Goal: Information Seeking & Learning: Learn about a topic

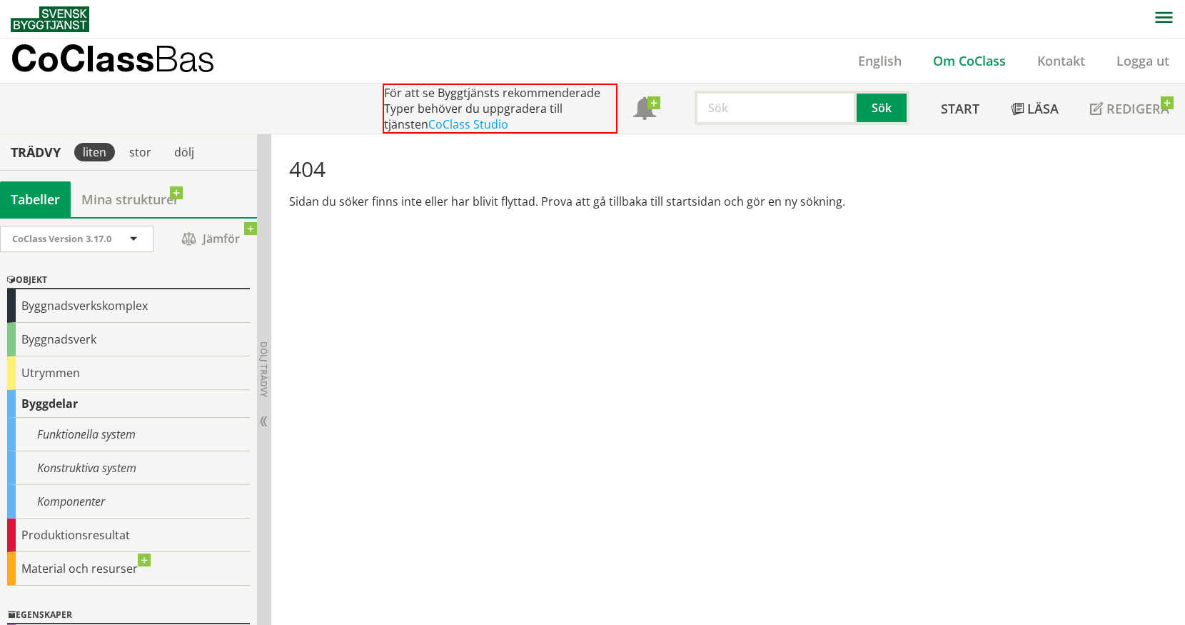
click at [956, 60] on link "Om CoClass" at bounding box center [969, 60] width 104 height 17
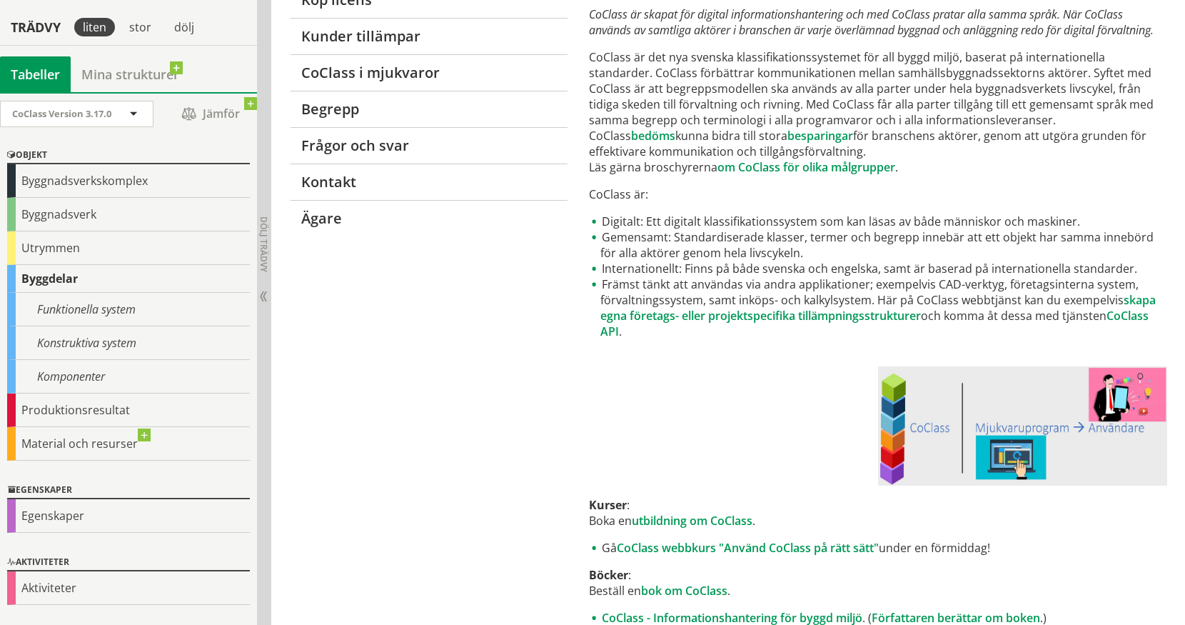
scroll to position [286, 0]
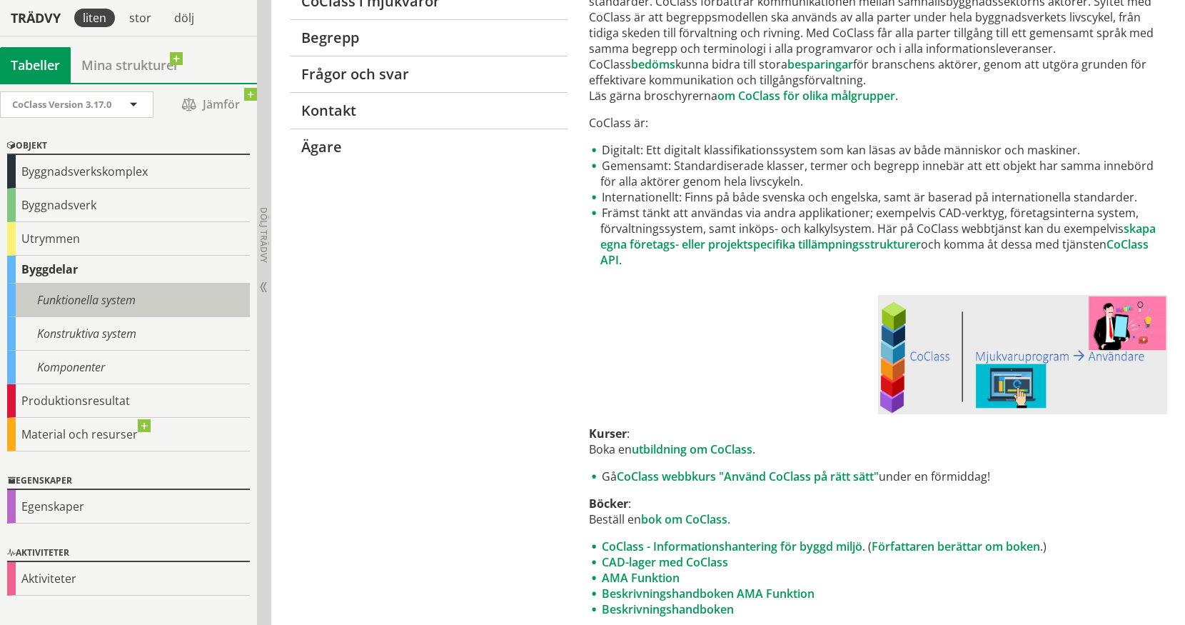
click at [84, 301] on div "Funktionella system" at bounding box center [128, 300] width 243 height 34
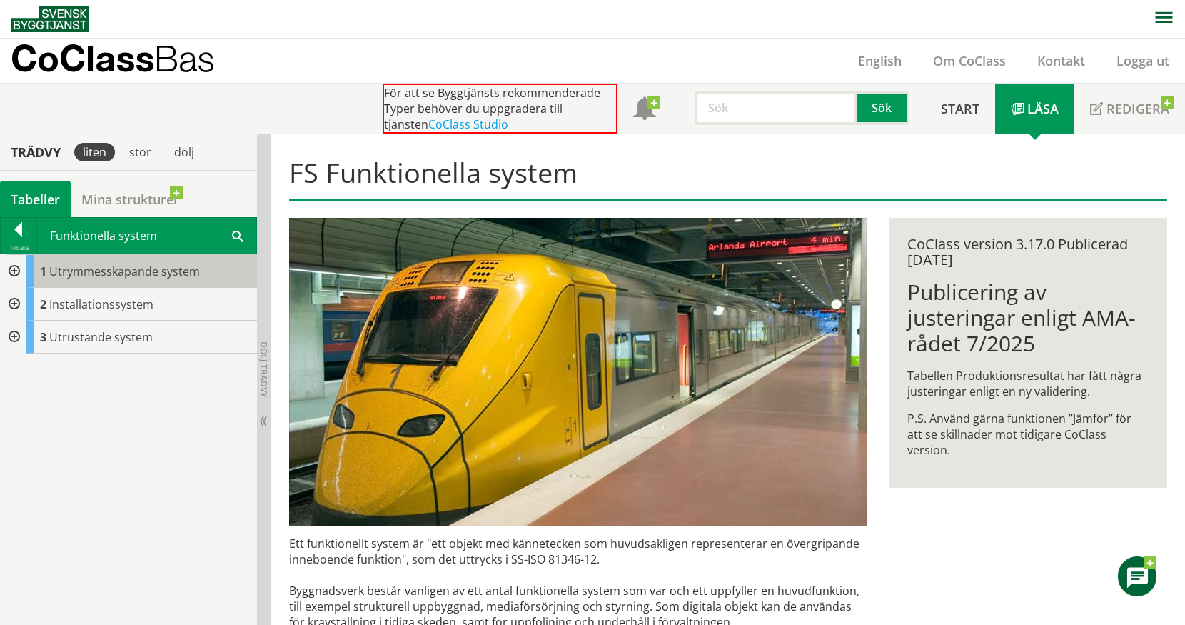
click at [133, 273] on span "Utrymmesskapande system" at bounding box center [124, 271] width 151 height 16
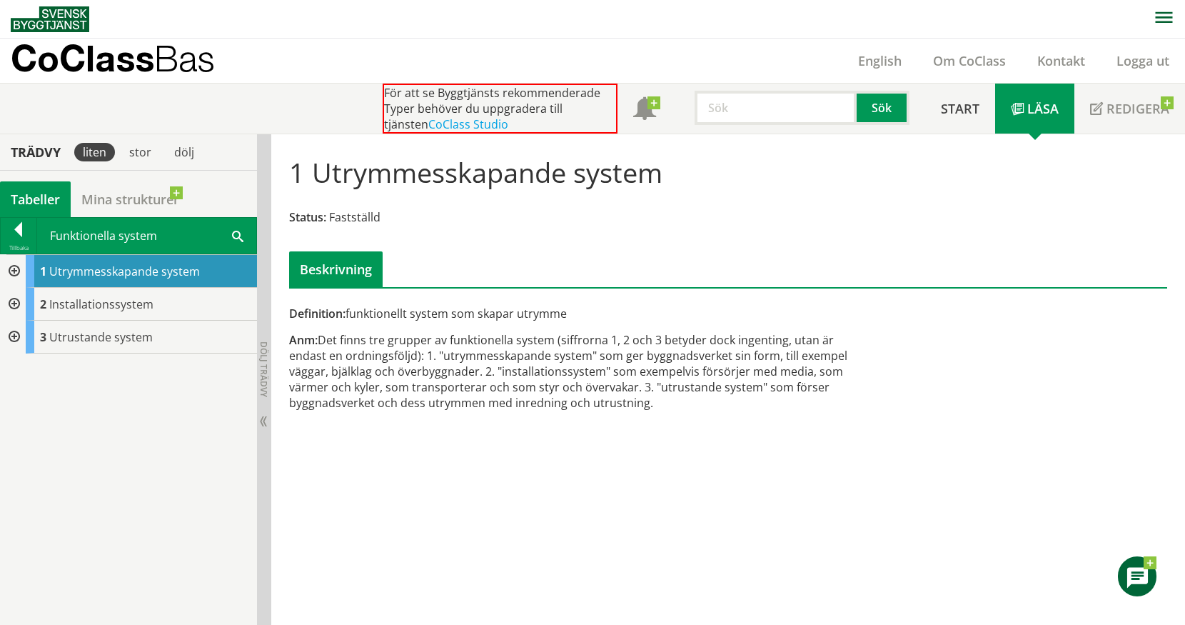
click at [341, 266] on div "Beskrivning" at bounding box center [336, 269] width 94 height 36
click at [1162, 22] on icon "button" at bounding box center [1163, 17] width 17 height 11
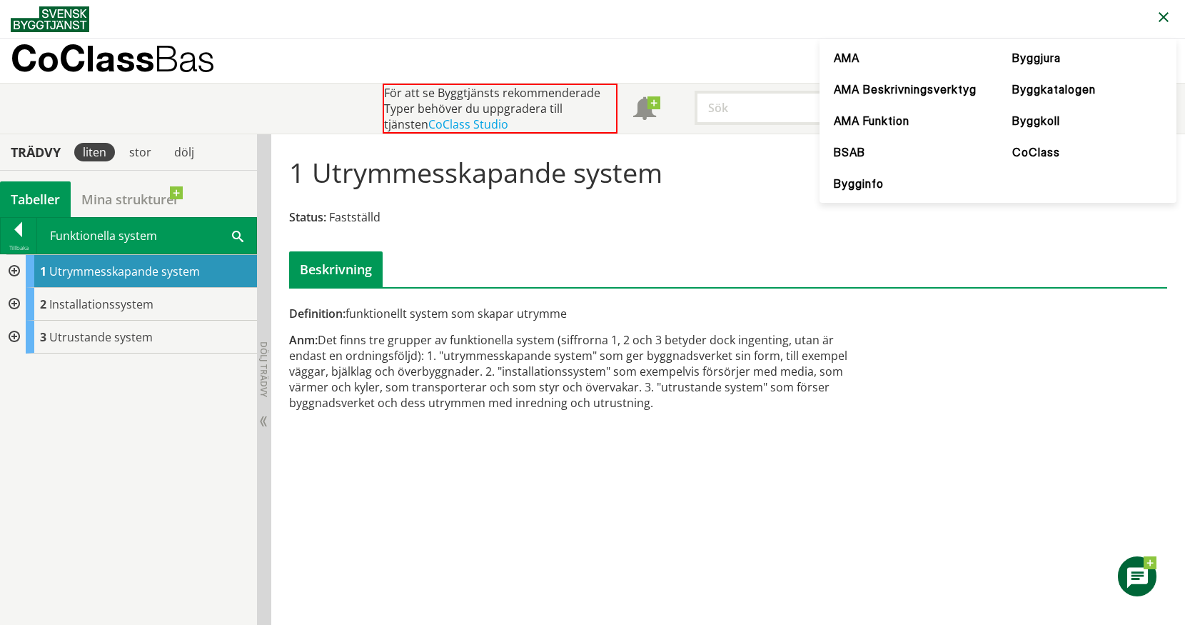
click at [1162, 22] on icon "button" at bounding box center [1163, 17] width 17 height 17
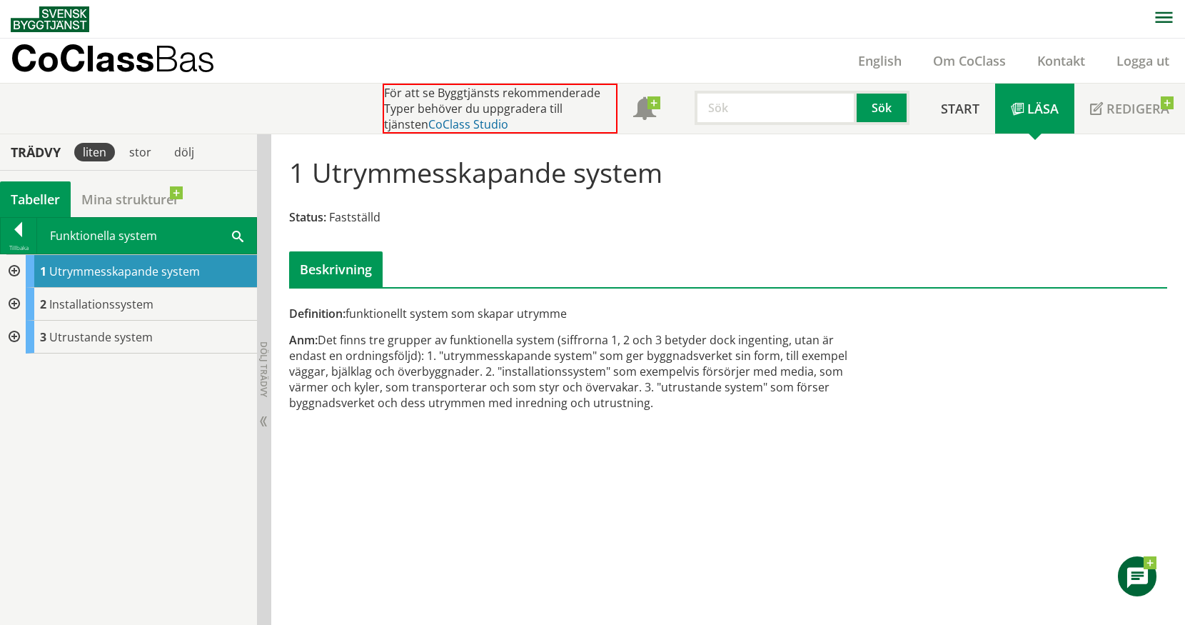
click at [429, 124] on link "CoClass Studio" at bounding box center [468, 124] width 80 height 16
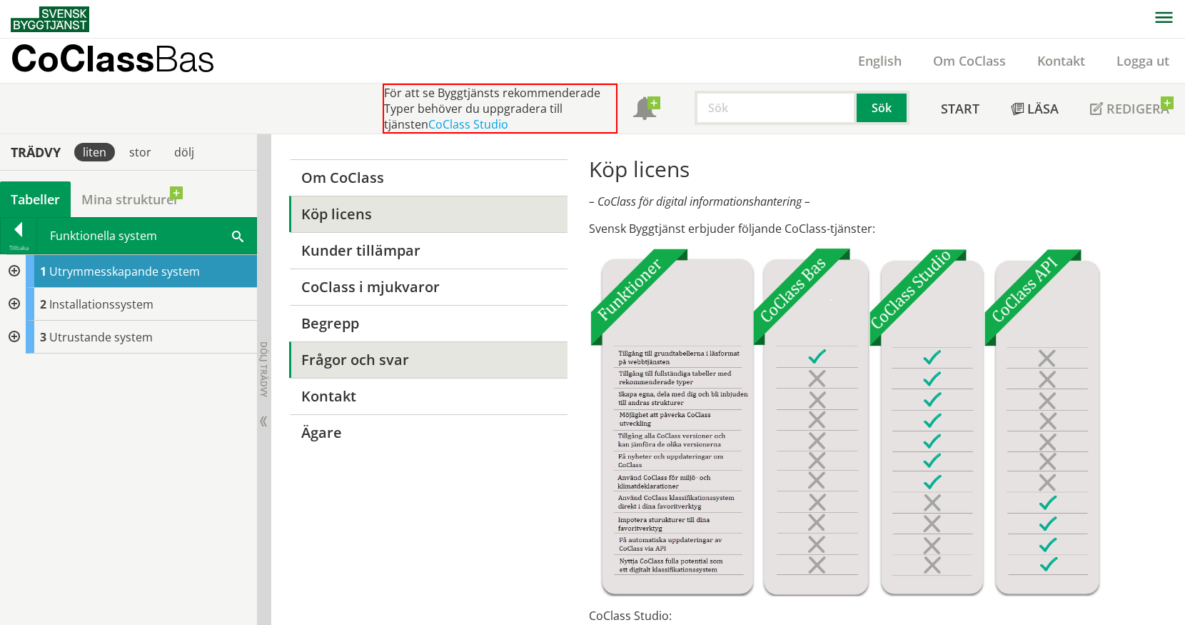
click at [322, 363] on link "Frågor och svar" at bounding box center [428, 359] width 278 height 36
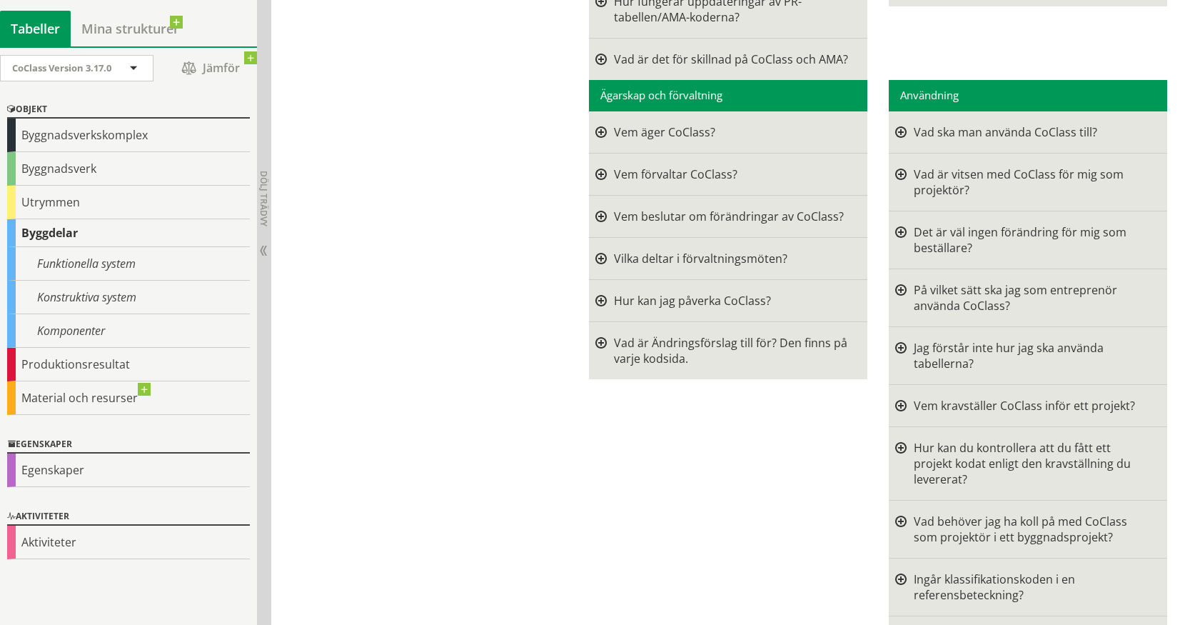
scroll to position [500, 0]
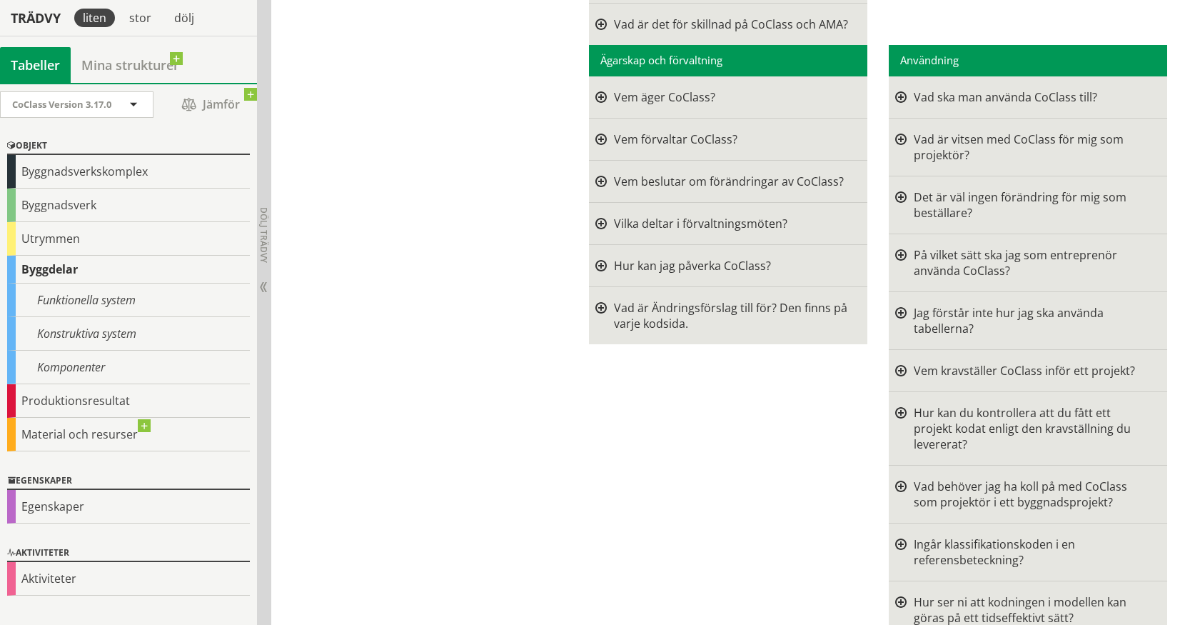
click at [898, 319] on div at bounding box center [900, 320] width 11 height 31
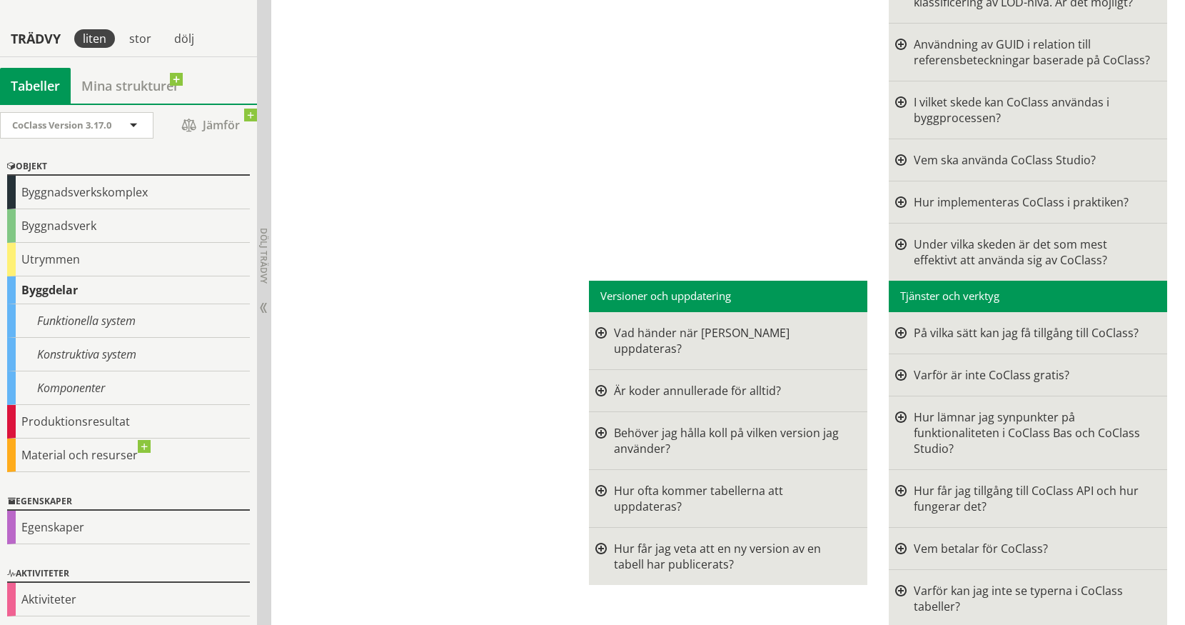
scroll to position [1999, 0]
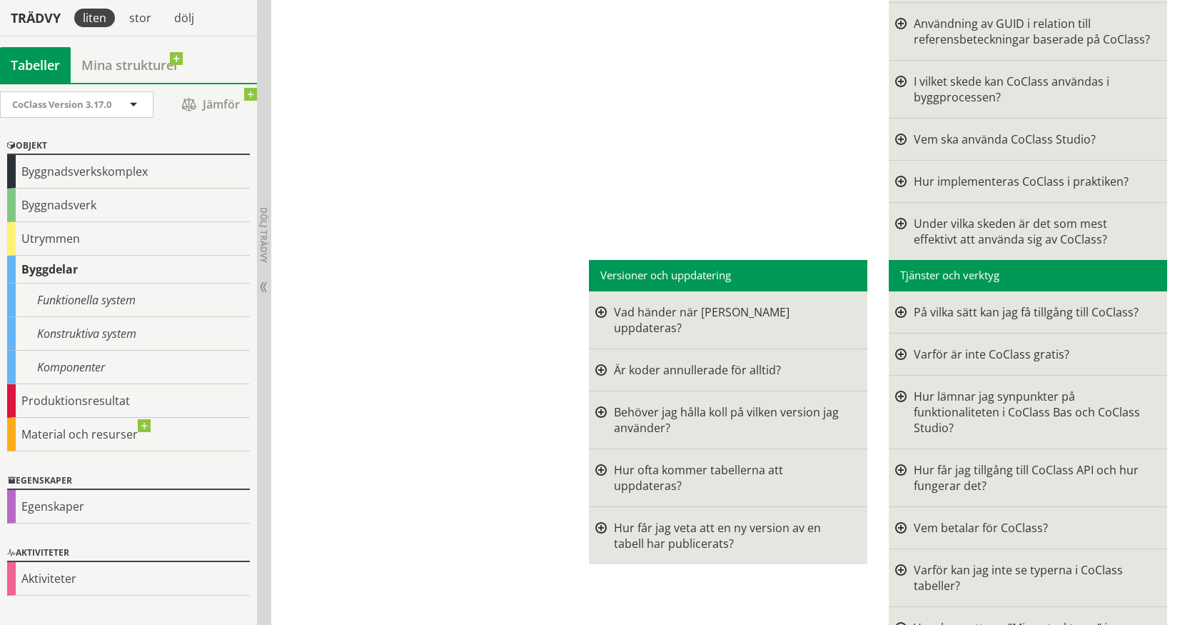
click at [900, 304] on div at bounding box center [900, 312] width 11 height 16
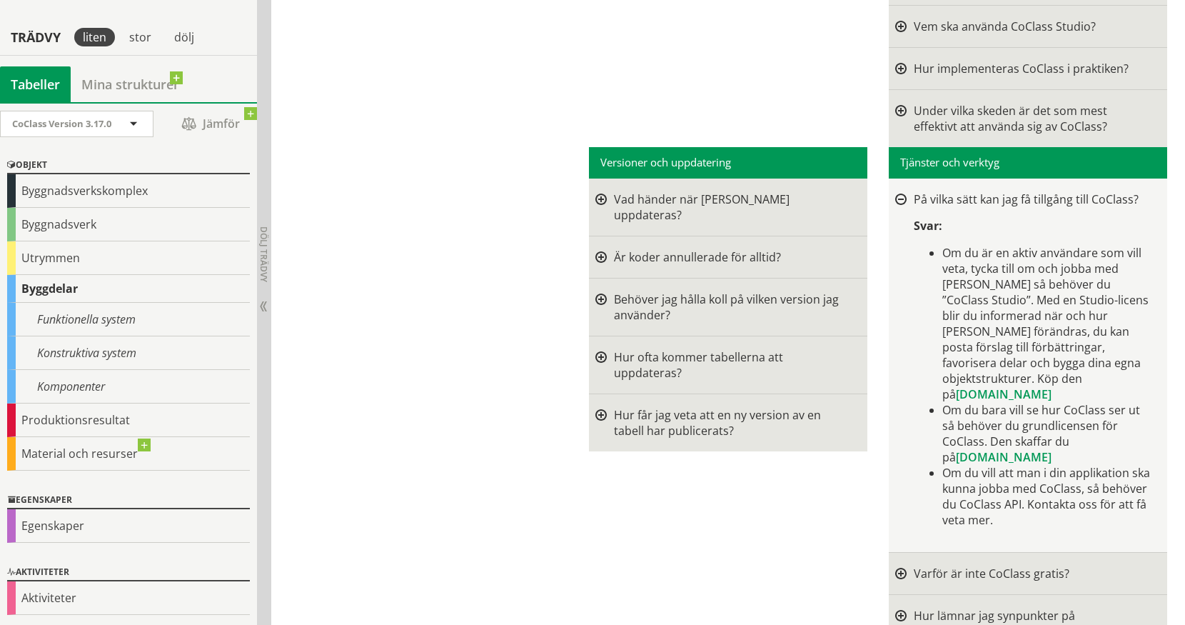
scroll to position [2142, 0]
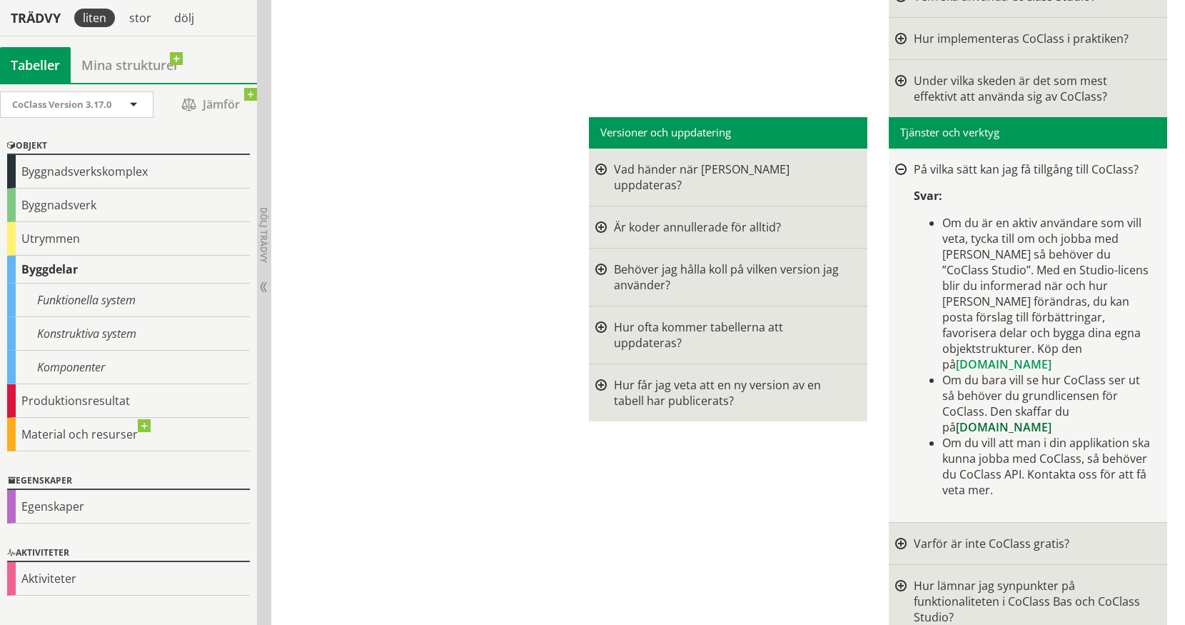
click at [980, 419] on link "byggtjanst.se" at bounding box center [1004, 427] width 96 height 16
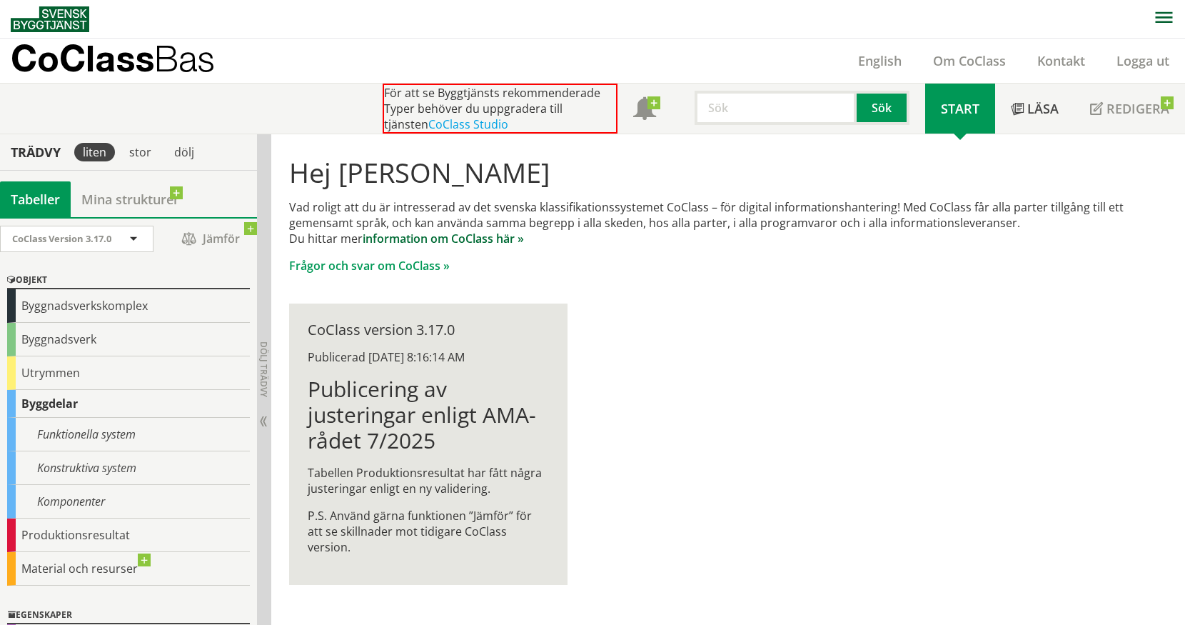
click at [442, 242] on link "information om CoClass här »" at bounding box center [443, 239] width 161 height 16
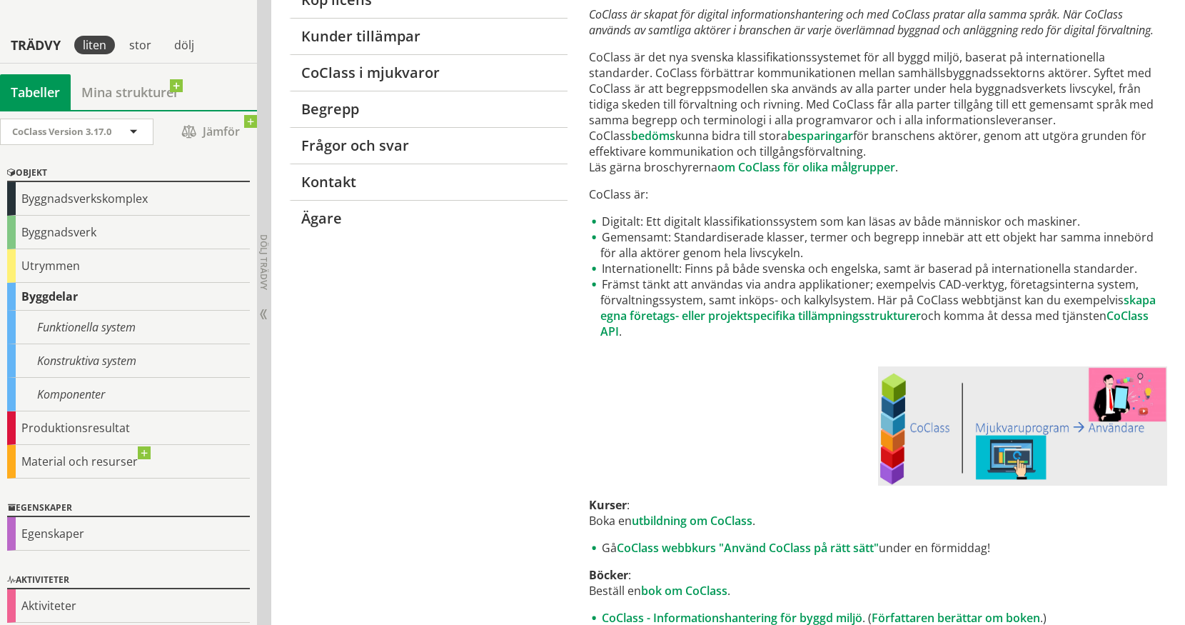
scroll to position [286, 0]
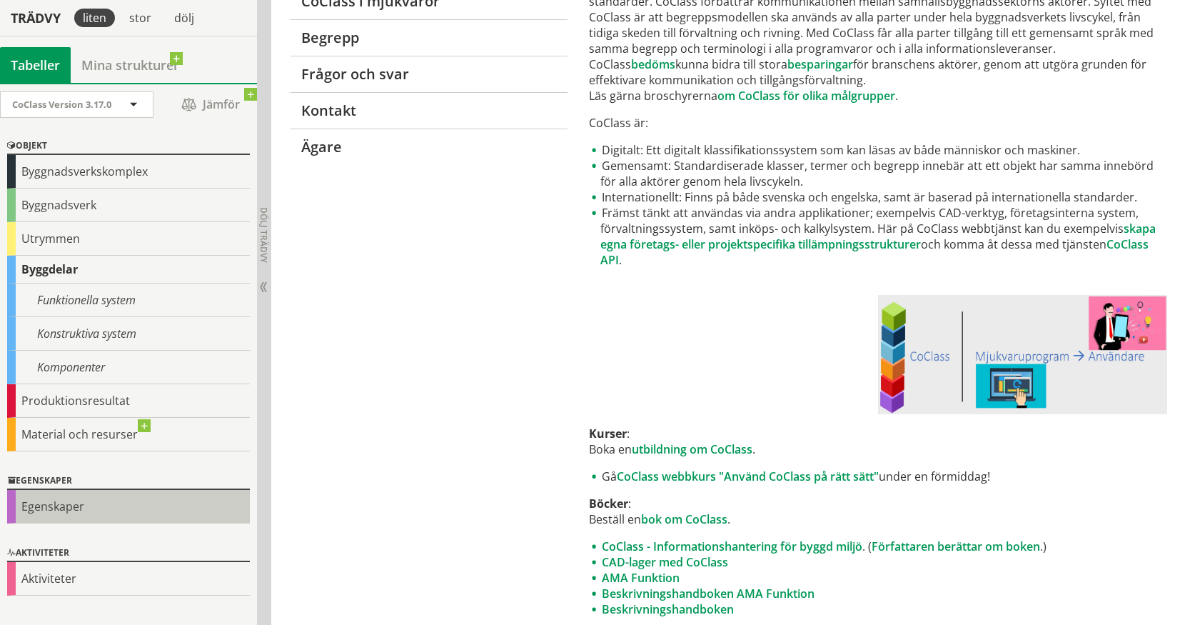
click at [76, 505] on div "Egenskaper" at bounding box center [128, 507] width 243 height 34
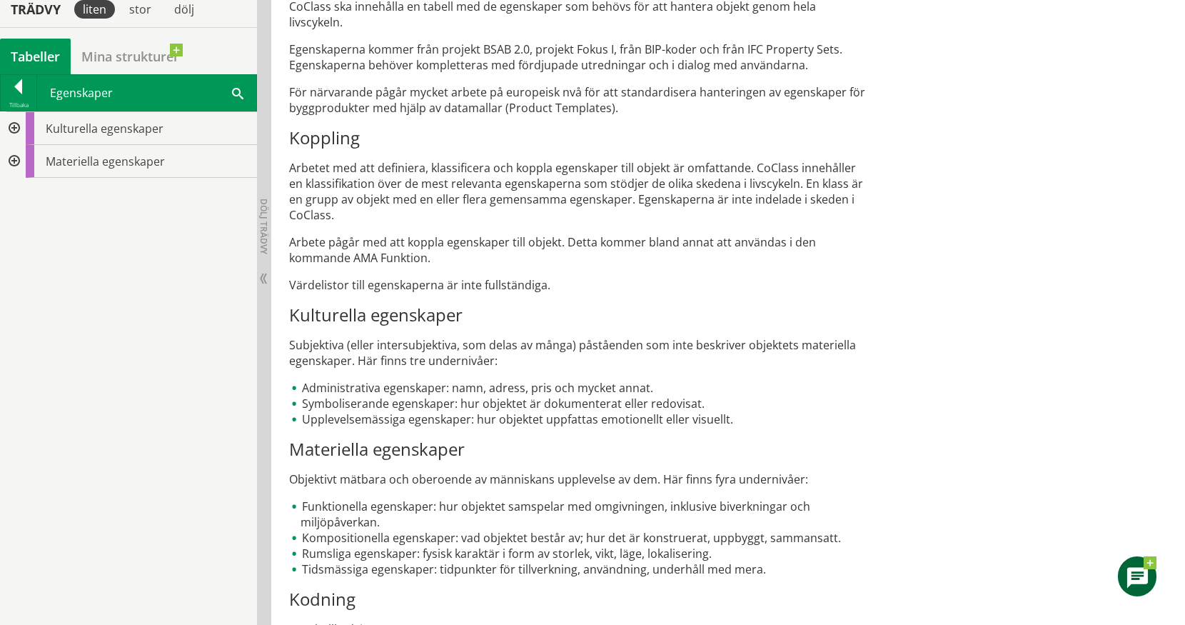
scroll to position [707, 0]
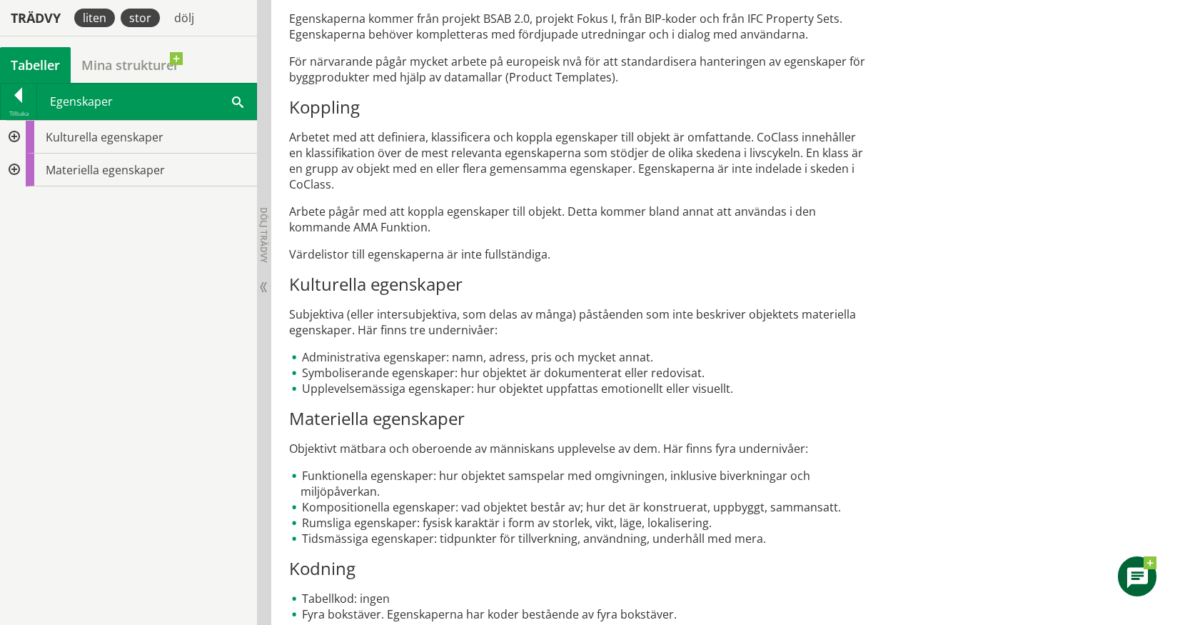
click at [139, 21] on div "stor" at bounding box center [140, 18] width 39 height 19
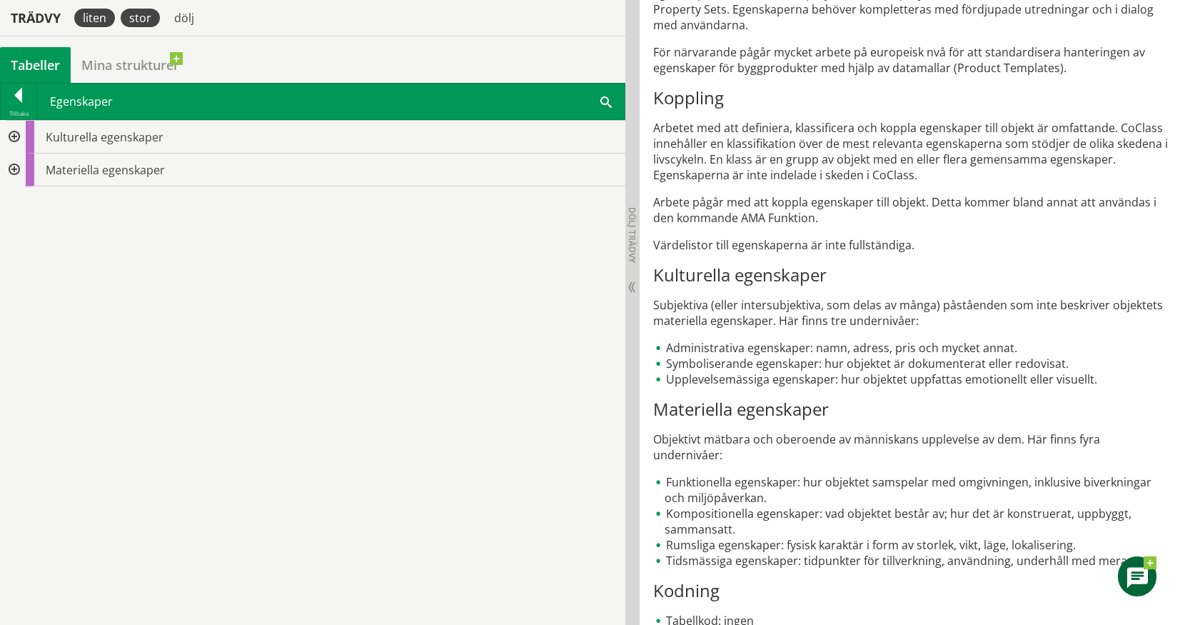
click at [91, 18] on div "liten" at bounding box center [94, 18] width 41 height 19
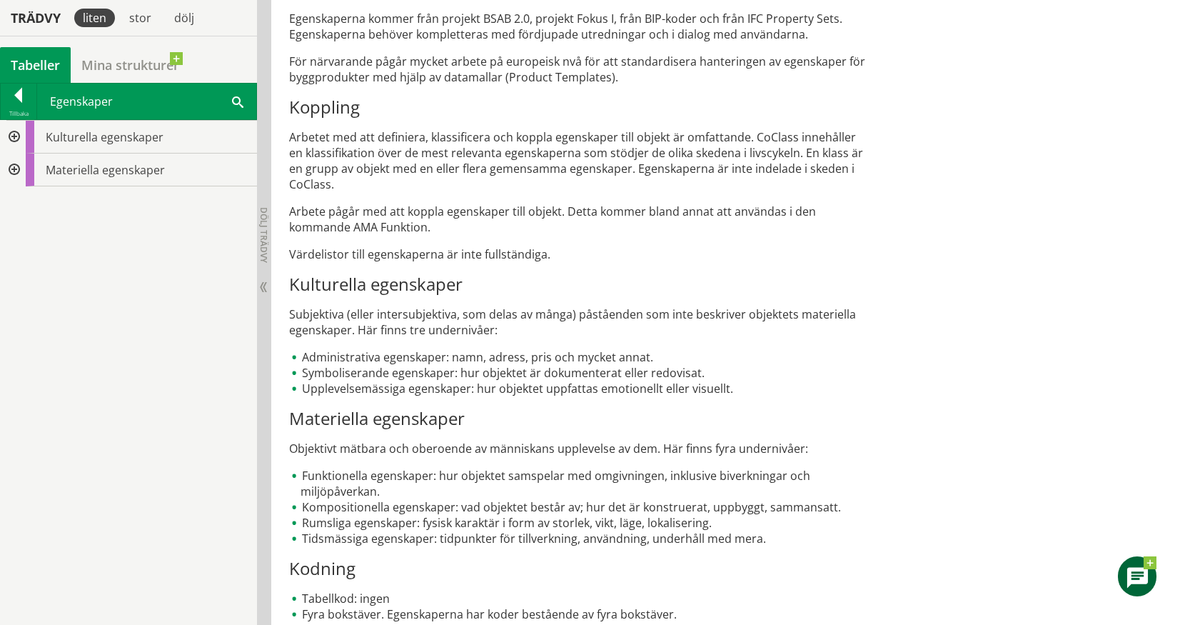
click at [50, 64] on div "Tabeller" at bounding box center [35, 65] width 71 height 36
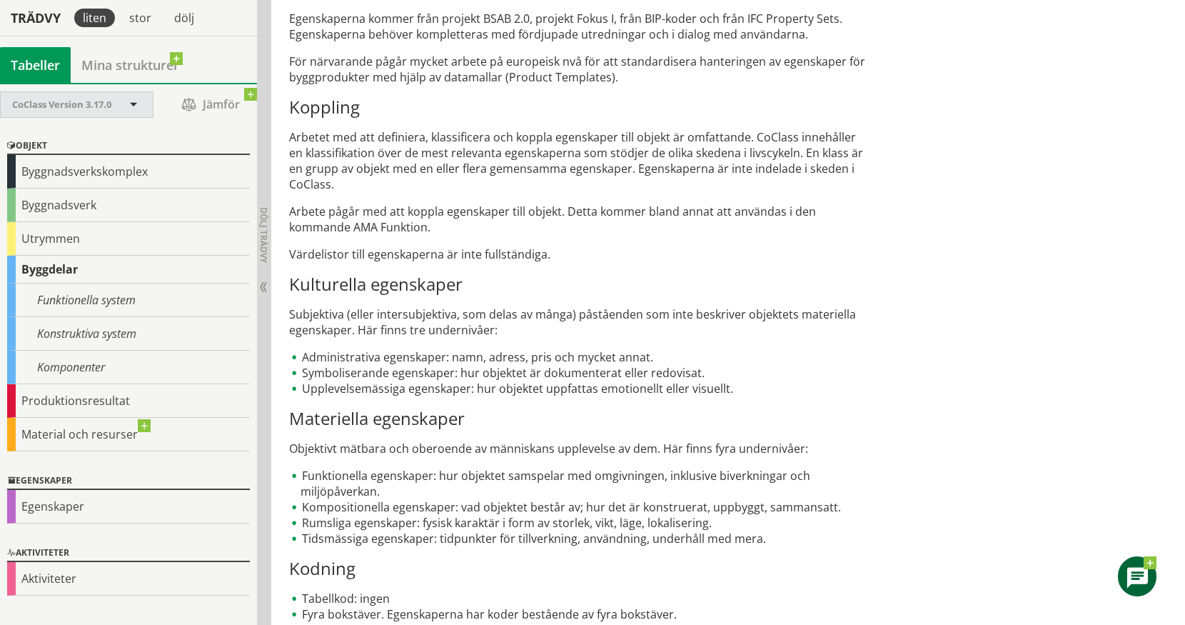
click at [140, 105] on div "CoClass Version 3.17.0" at bounding box center [77, 104] width 152 height 25
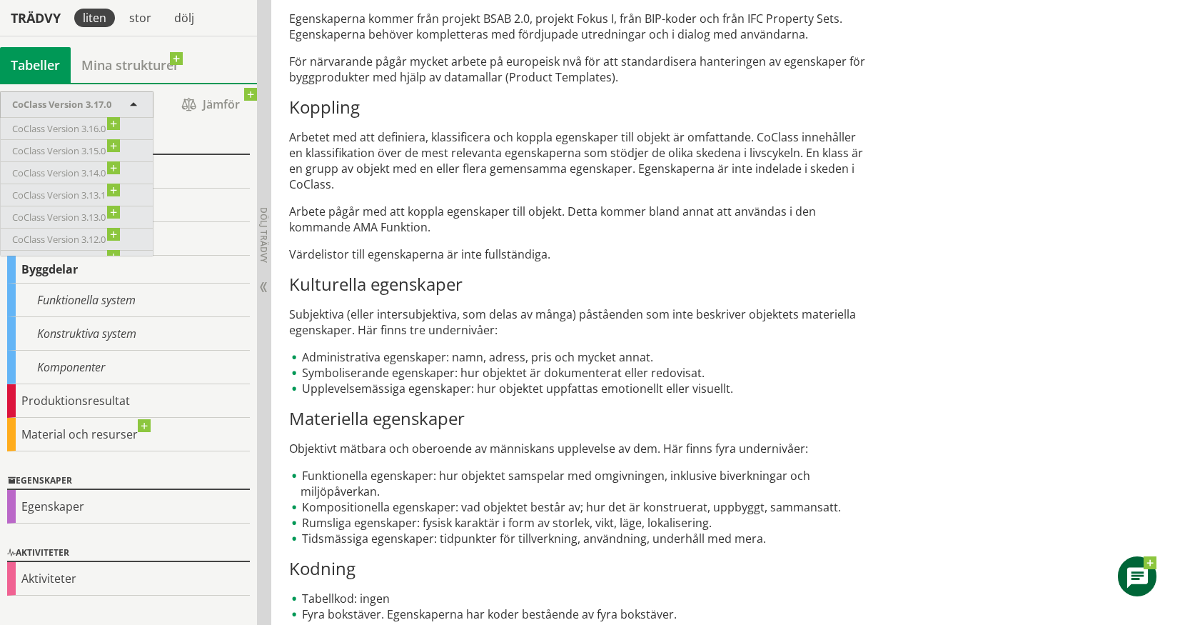
click at [140, 105] on div "CoClass Version 3.17.0" at bounding box center [77, 104] width 152 height 25
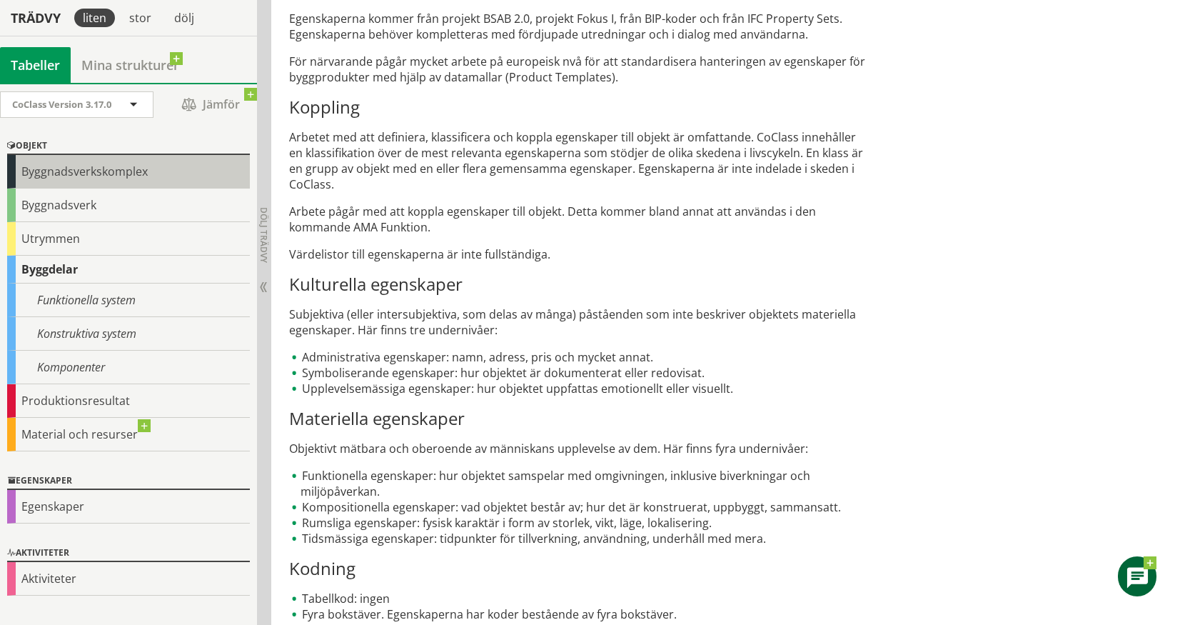
click at [79, 172] on div "Byggnadsverkskomplex" at bounding box center [128, 172] width 243 height 34
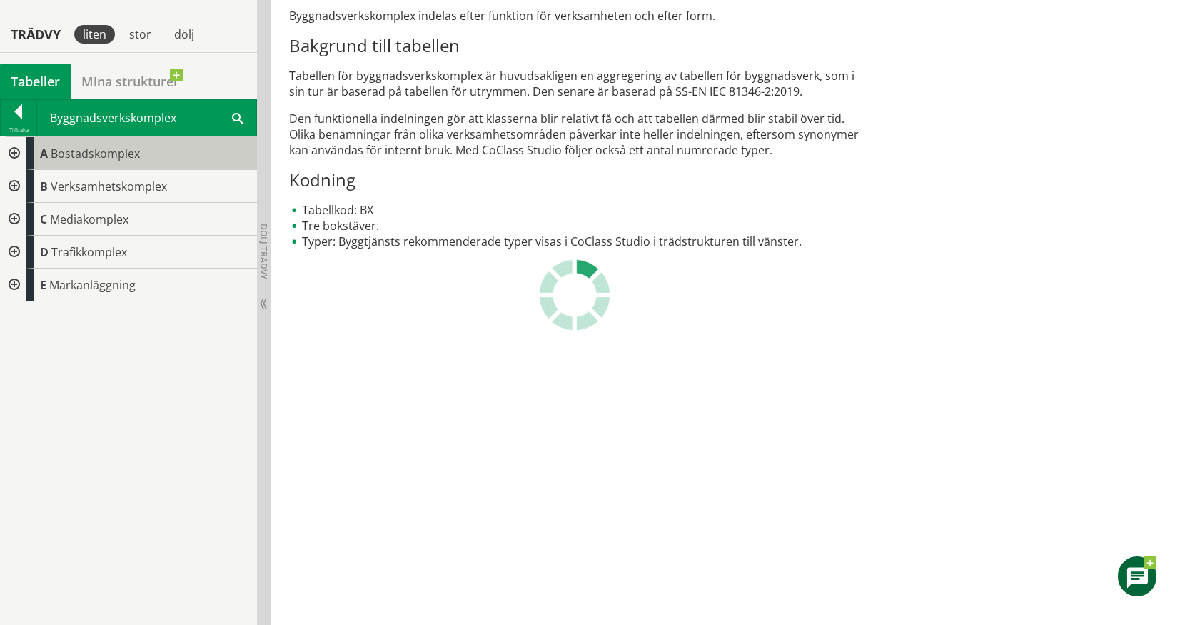
scroll to position [493, 0]
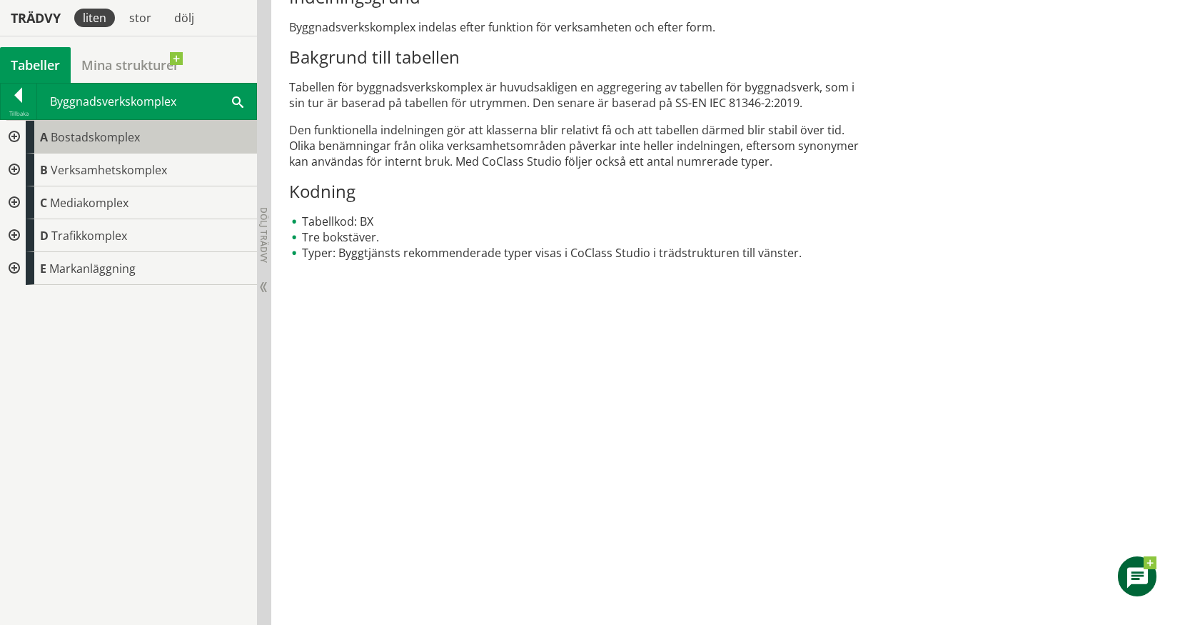
click at [132, 131] on span "Bostadskomplex" at bounding box center [95, 137] width 89 height 16
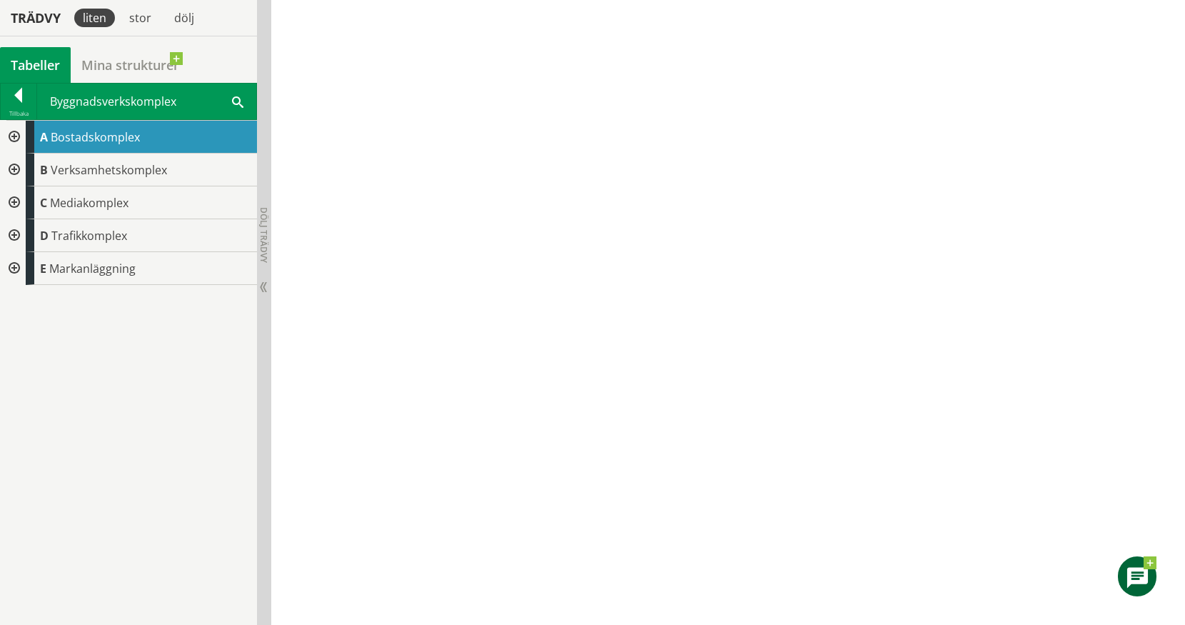
click at [16, 136] on div at bounding box center [13, 137] width 26 height 33
click at [23, 168] on div at bounding box center [24, 169] width 26 height 33
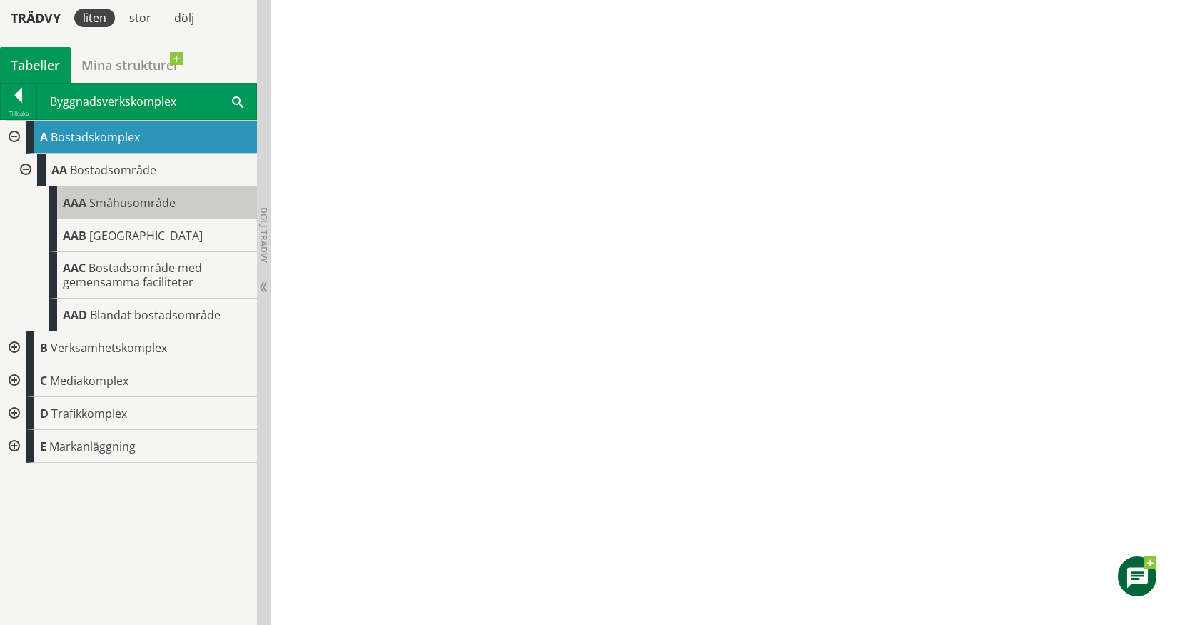
click at [119, 206] on span "Småhusområde" at bounding box center [132, 203] width 86 height 16
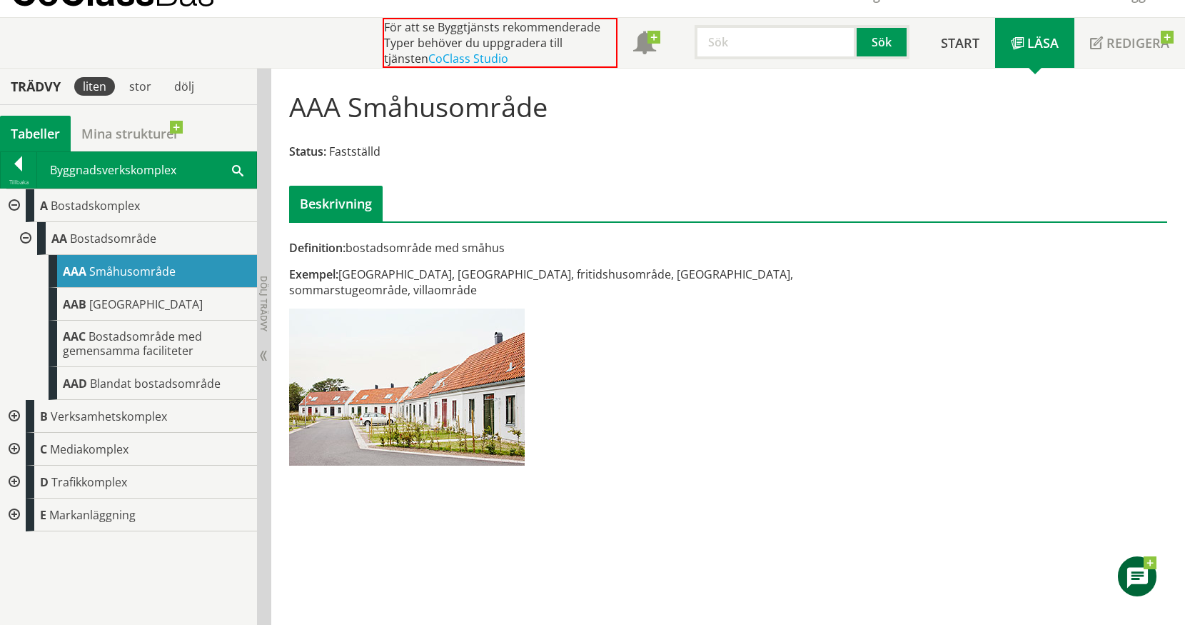
scroll to position [64, 0]
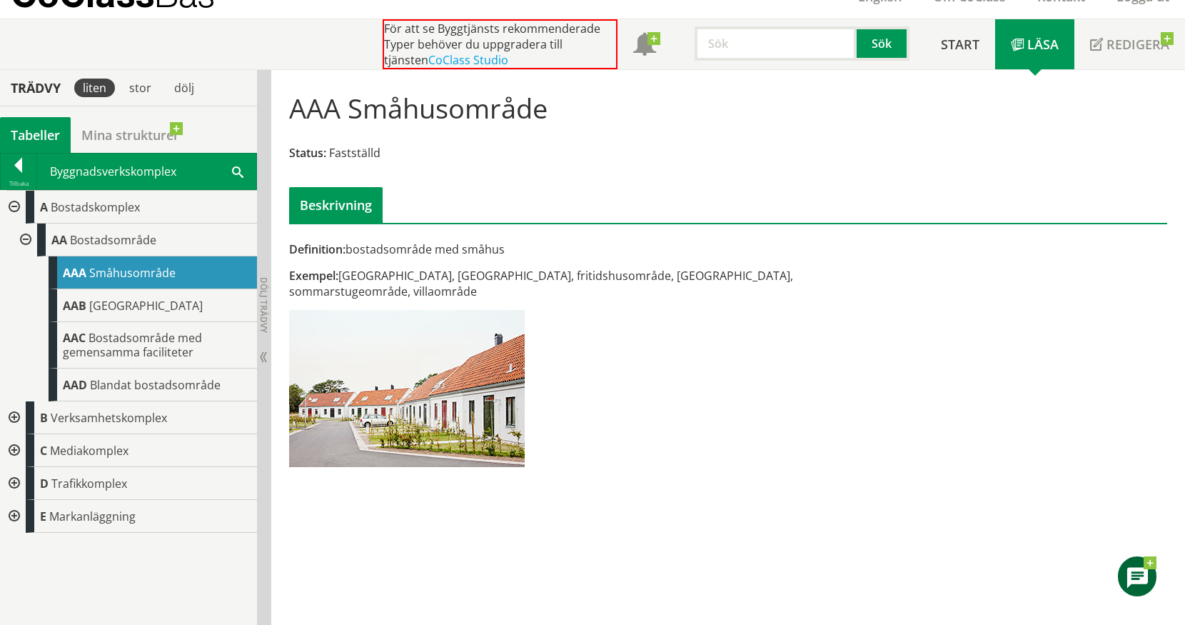
click at [14, 417] on div at bounding box center [13, 417] width 26 height 33
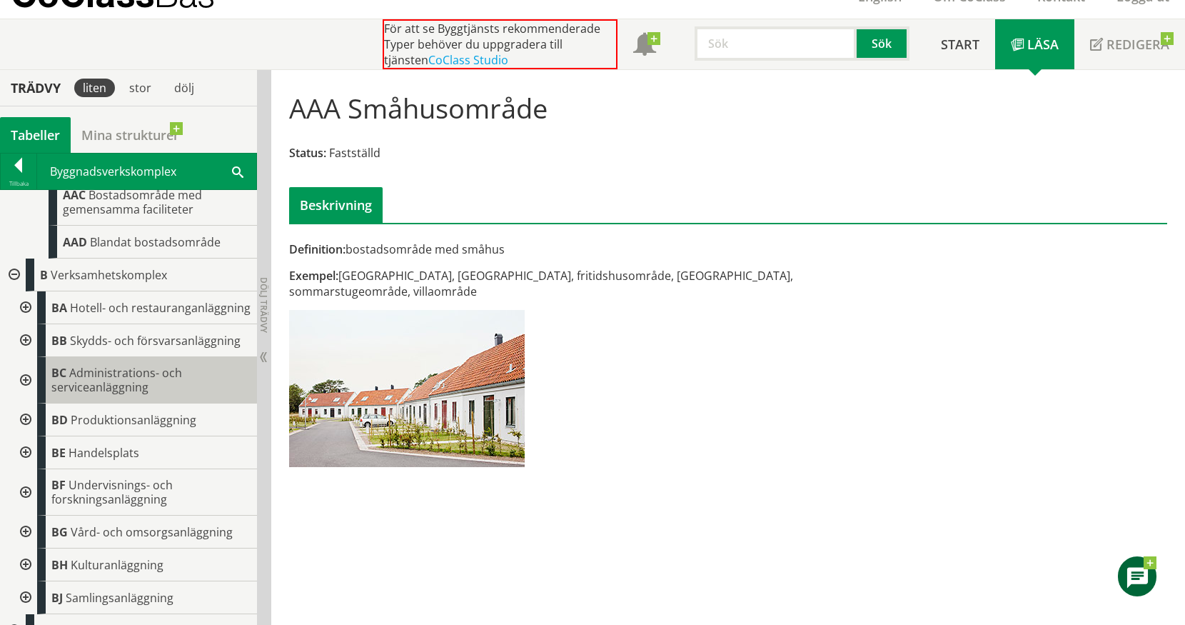
scroll to position [214, 0]
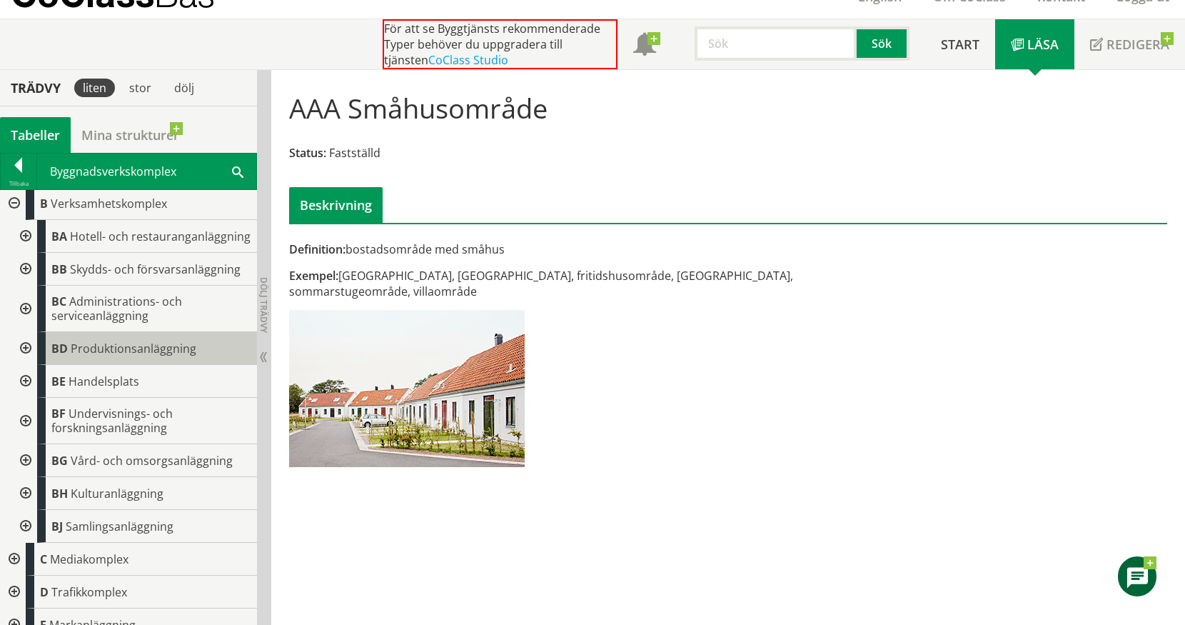
click at [127, 355] on span "Produktionsanläggning" at bounding box center [134, 349] width 126 height 16
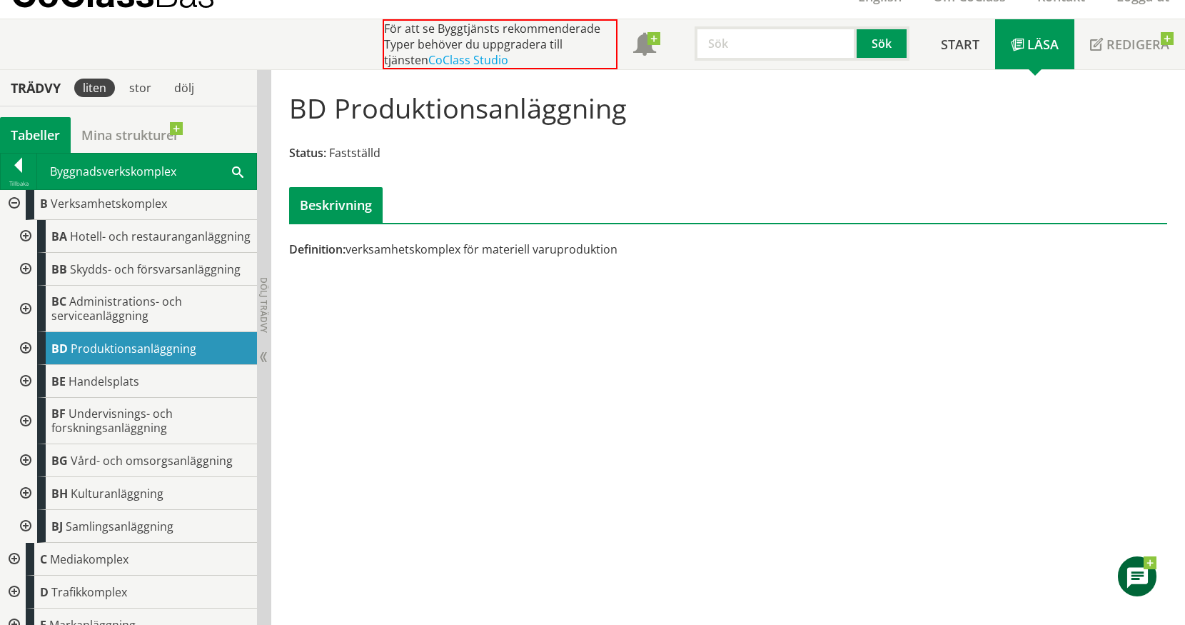
click at [24, 361] on div at bounding box center [24, 348] width 26 height 33
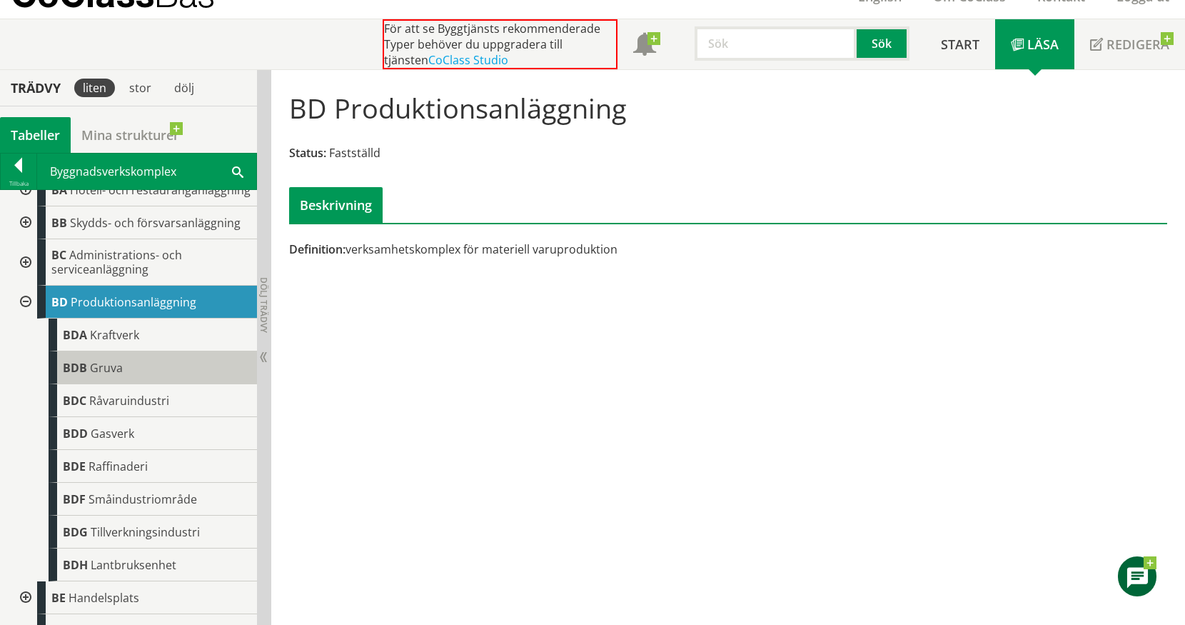
scroll to position [286, 0]
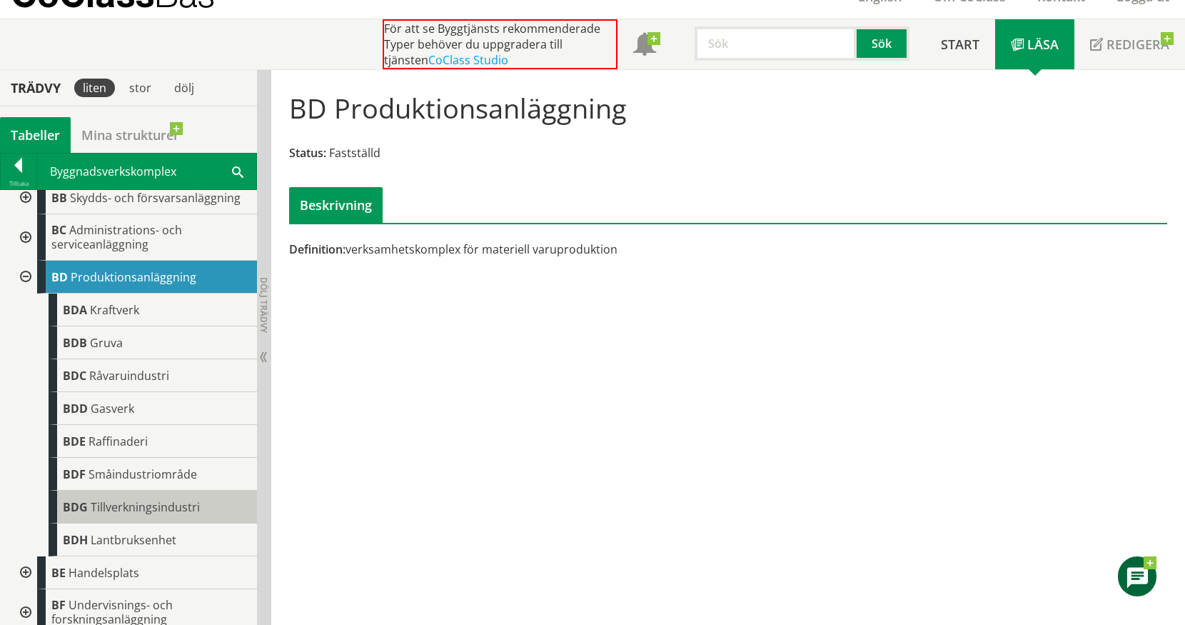
click at [165, 515] on span "Tillverkningsindustri" at bounding box center [145, 507] width 109 height 16
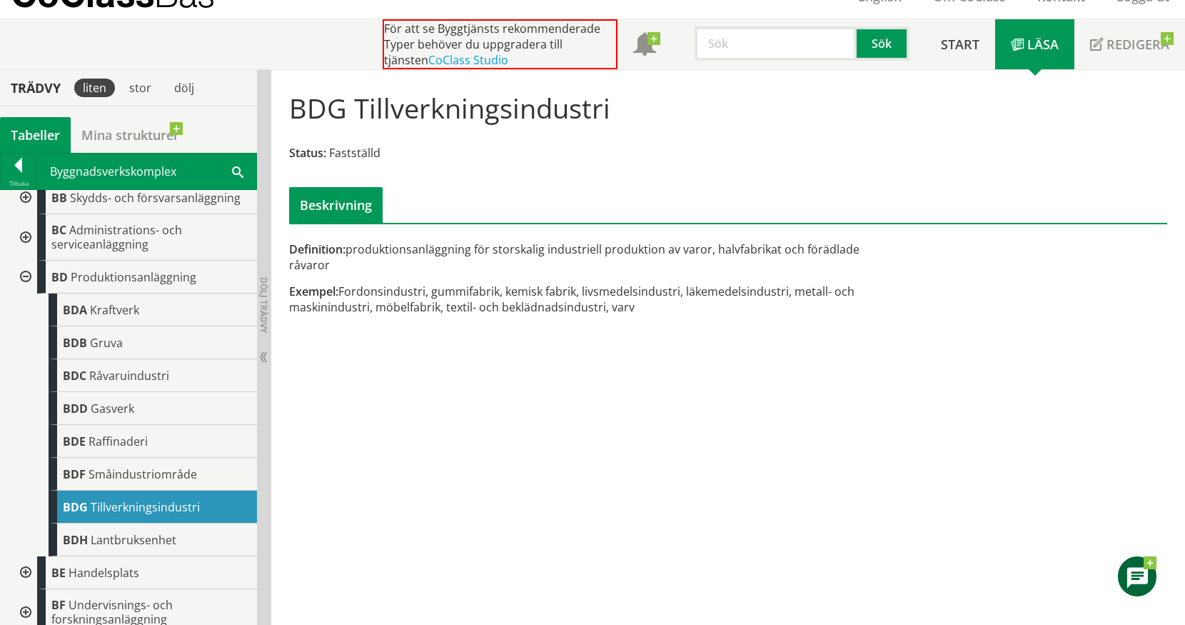
click at [400, 255] on div "Definition: produktionsanläggning för storskalig industriell produktion av varo…" at bounding box center [578, 256] width 578 height 31
